Goal: Find specific page/section: Find specific page/section

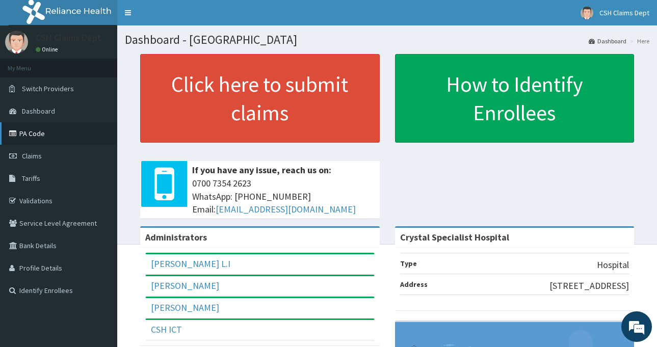
click at [48, 133] on link "PA Code" at bounding box center [58, 133] width 117 height 22
click at [45, 130] on link "PA Code" at bounding box center [58, 133] width 117 height 22
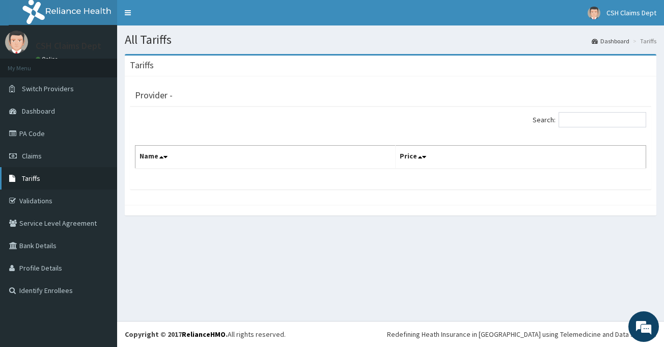
click at [71, 176] on link "Tariffs" at bounding box center [58, 178] width 117 height 22
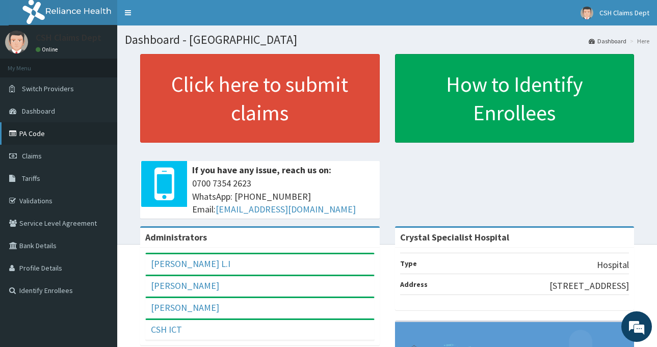
click at [45, 132] on link "PA Code" at bounding box center [58, 133] width 117 height 22
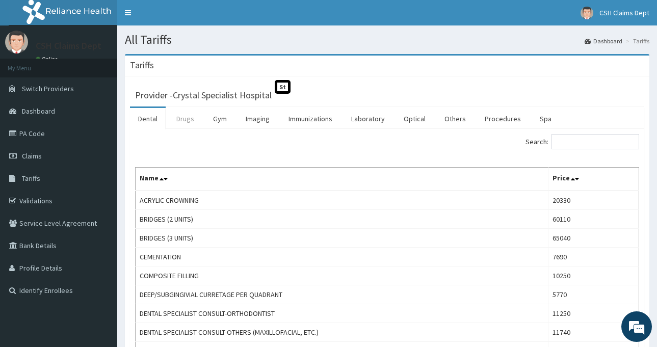
click at [194, 120] on link "Drugs" at bounding box center [185, 118] width 34 height 21
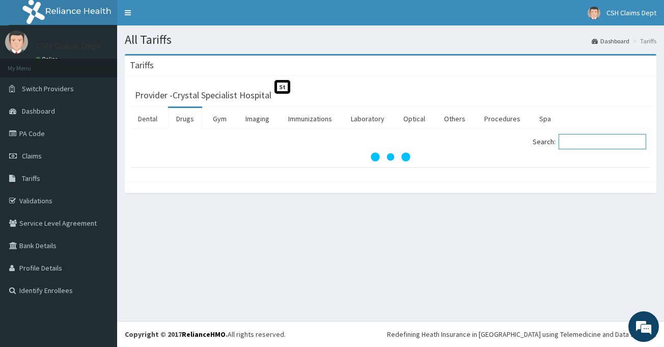
click at [620, 142] on input "Search:" at bounding box center [603, 141] width 88 height 15
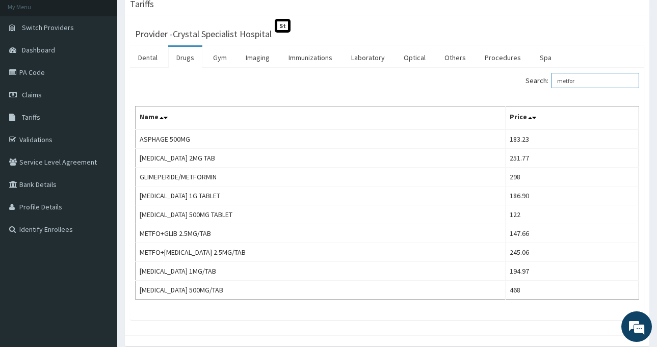
scroll to position [51, 0]
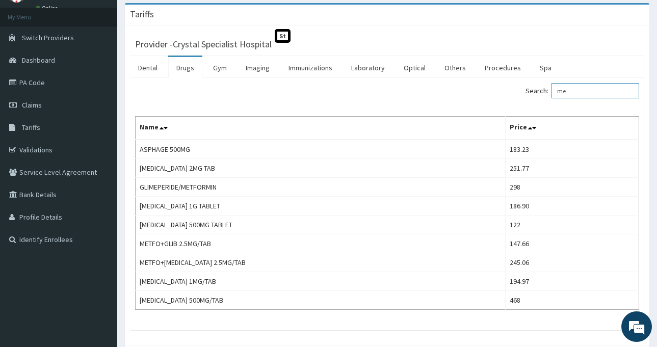
type input "m"
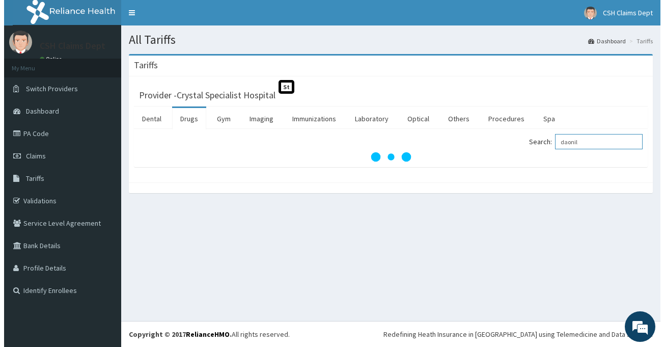
scroll to position [0, 0]
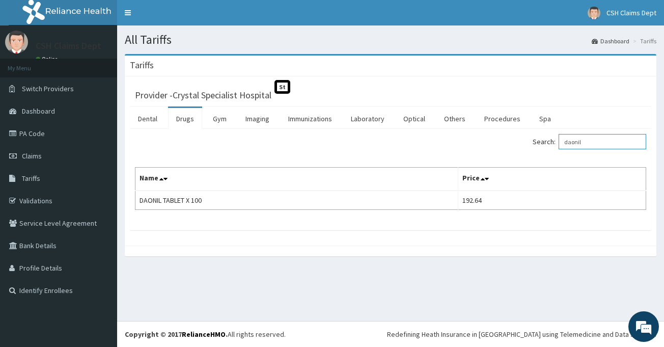
type input "daonil"
click at [62, 137] on link "PA Code" at bounding box center [58, 133] width 117 height 22
